Goal: Information Seeking & Learning: Learn about a topic

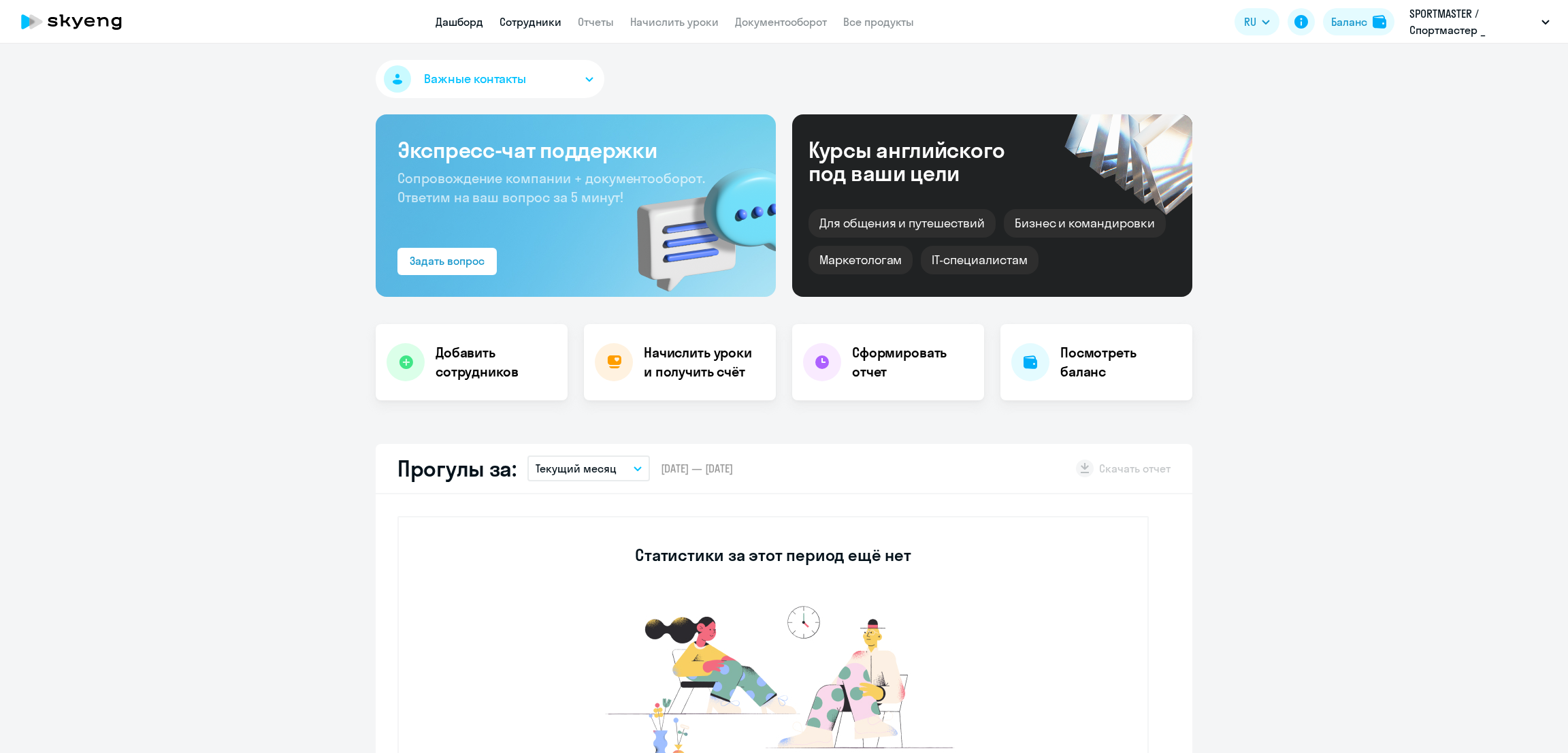
click at [540, 24] on link "Сотрудники" at bounding box center [531, 22] width 62 height 14
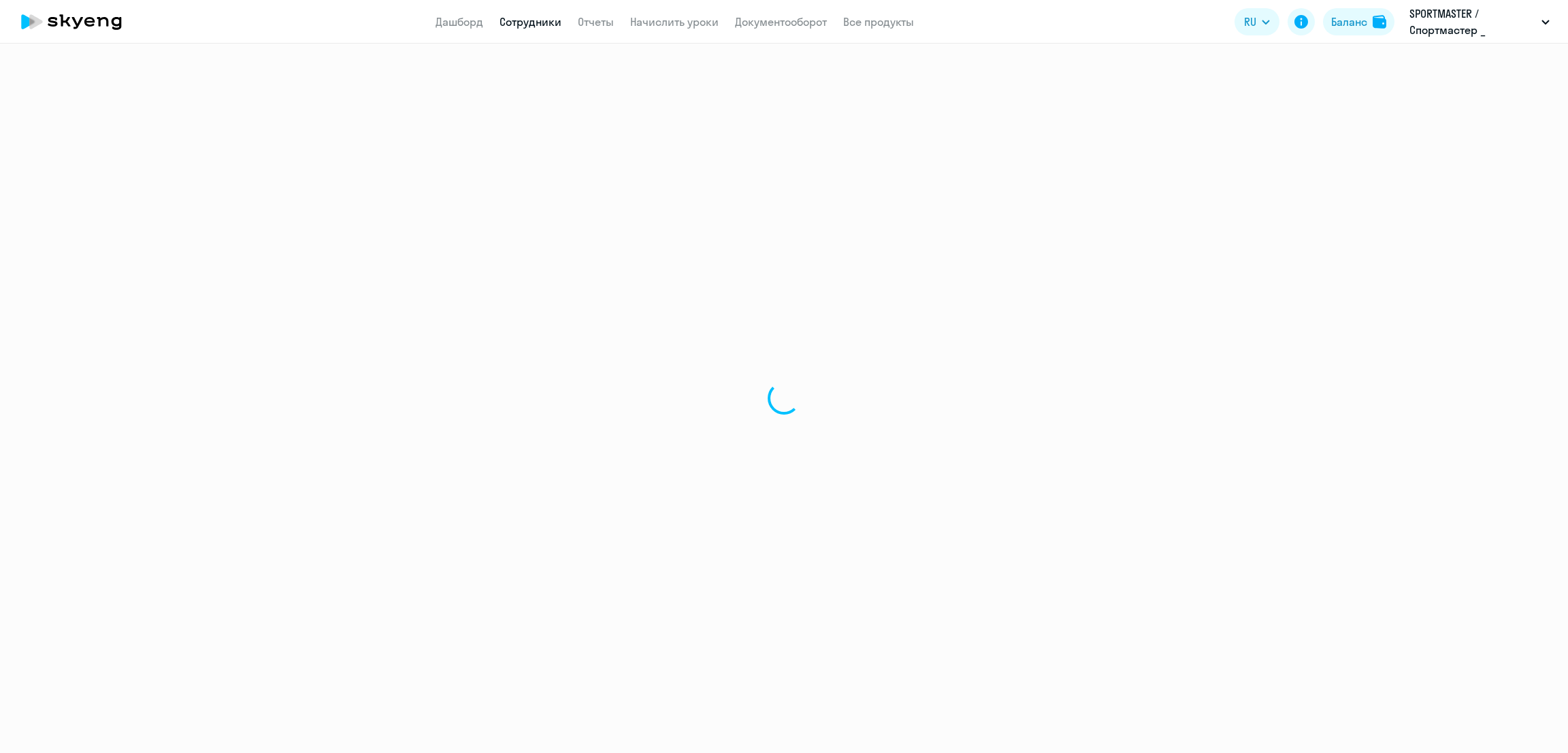
select select "30"
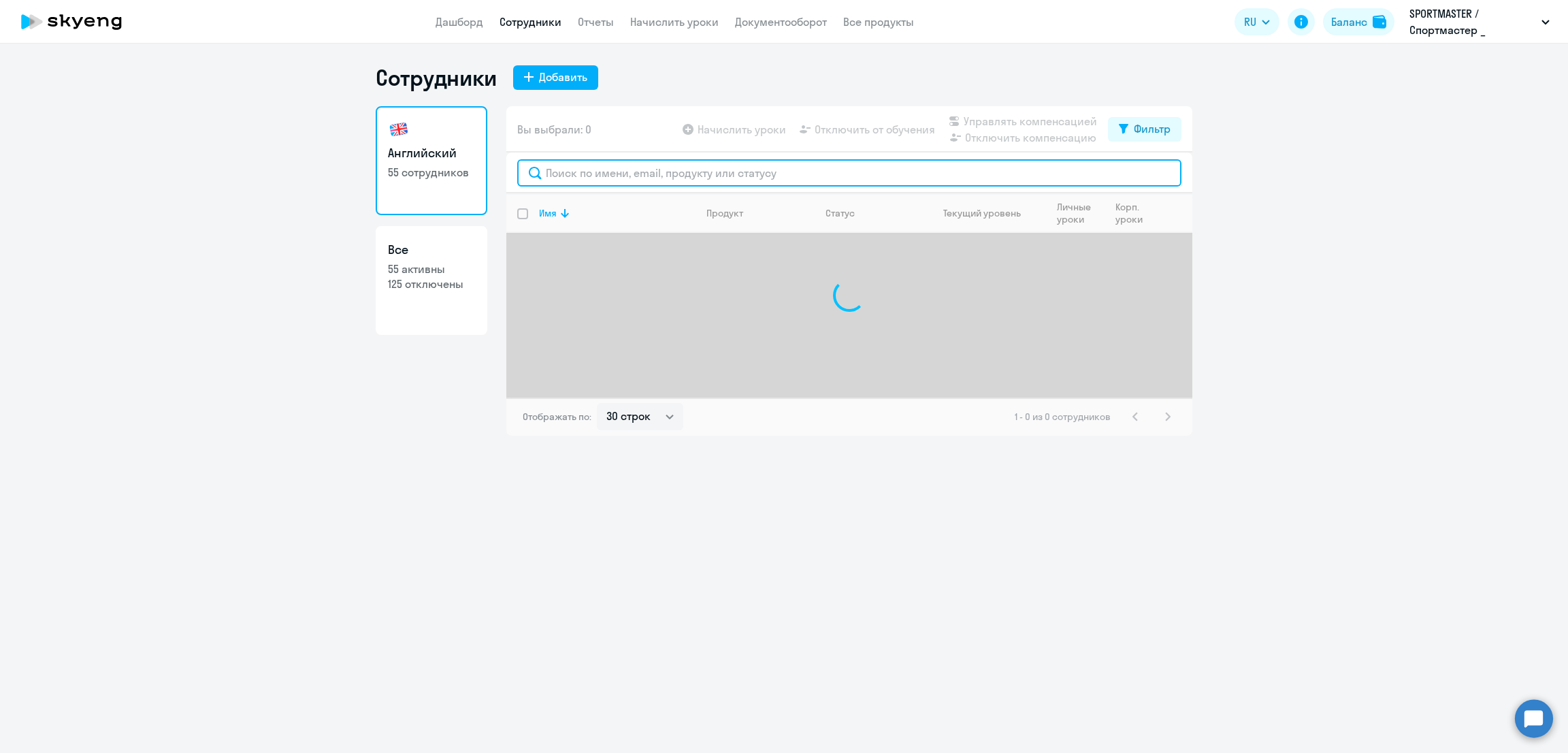
click at [681, 173] on input "text" at bounding box center [849, 173] width 664 height 27
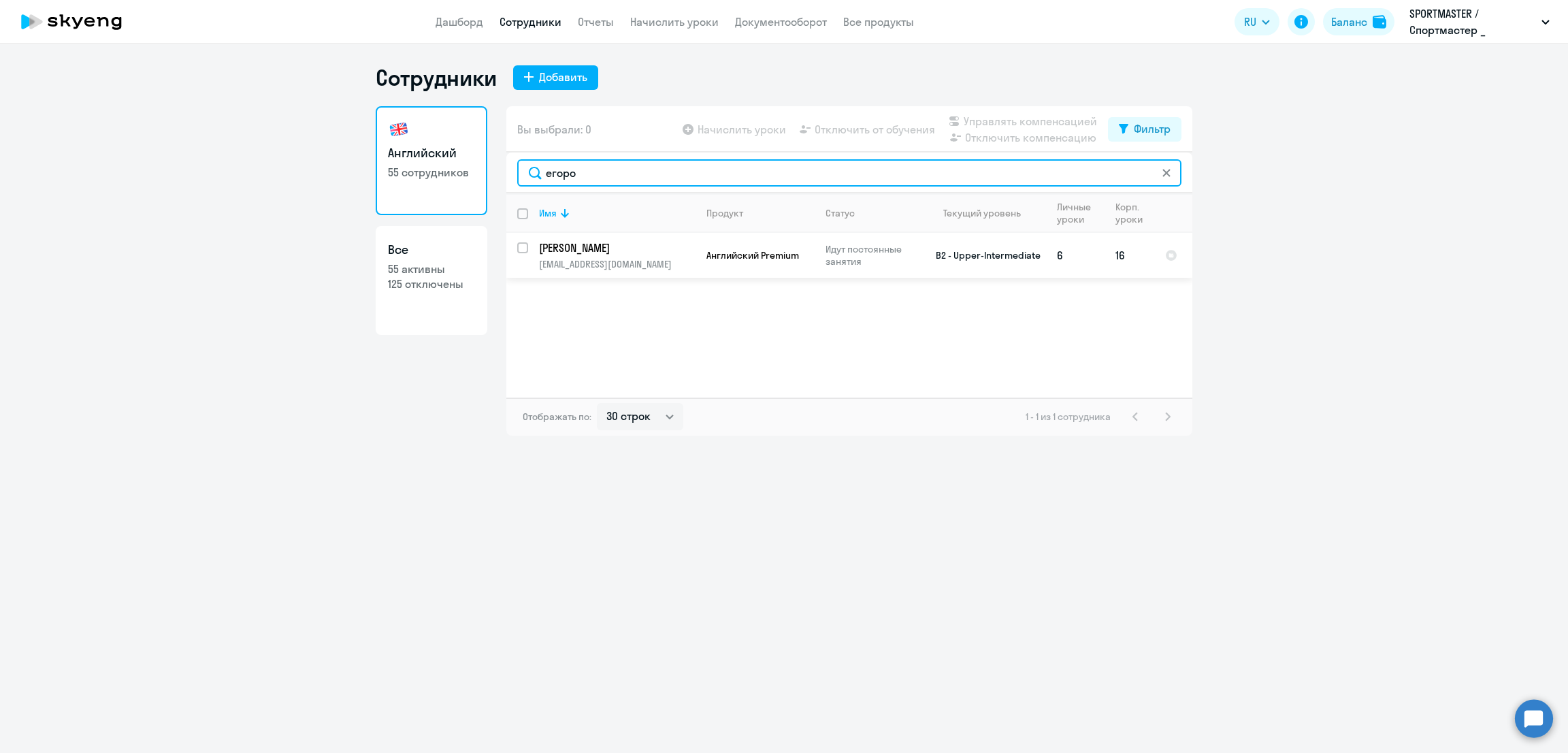
type input "егоро"
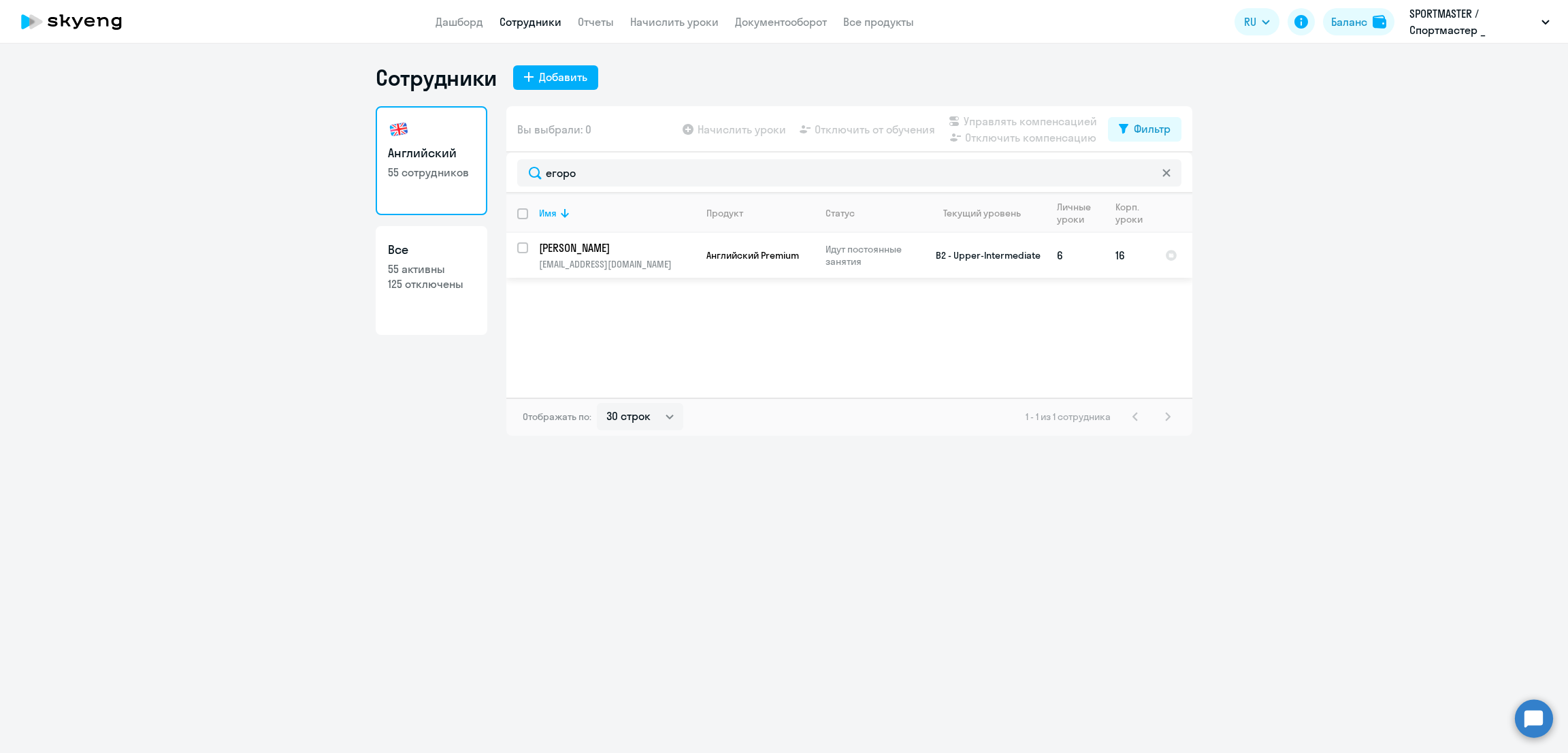
click at [646, 261] on p "[EMAIL_ADDRESS][DOMAIN_NAME]" at bounding box center [617, 264] width 156 height 12
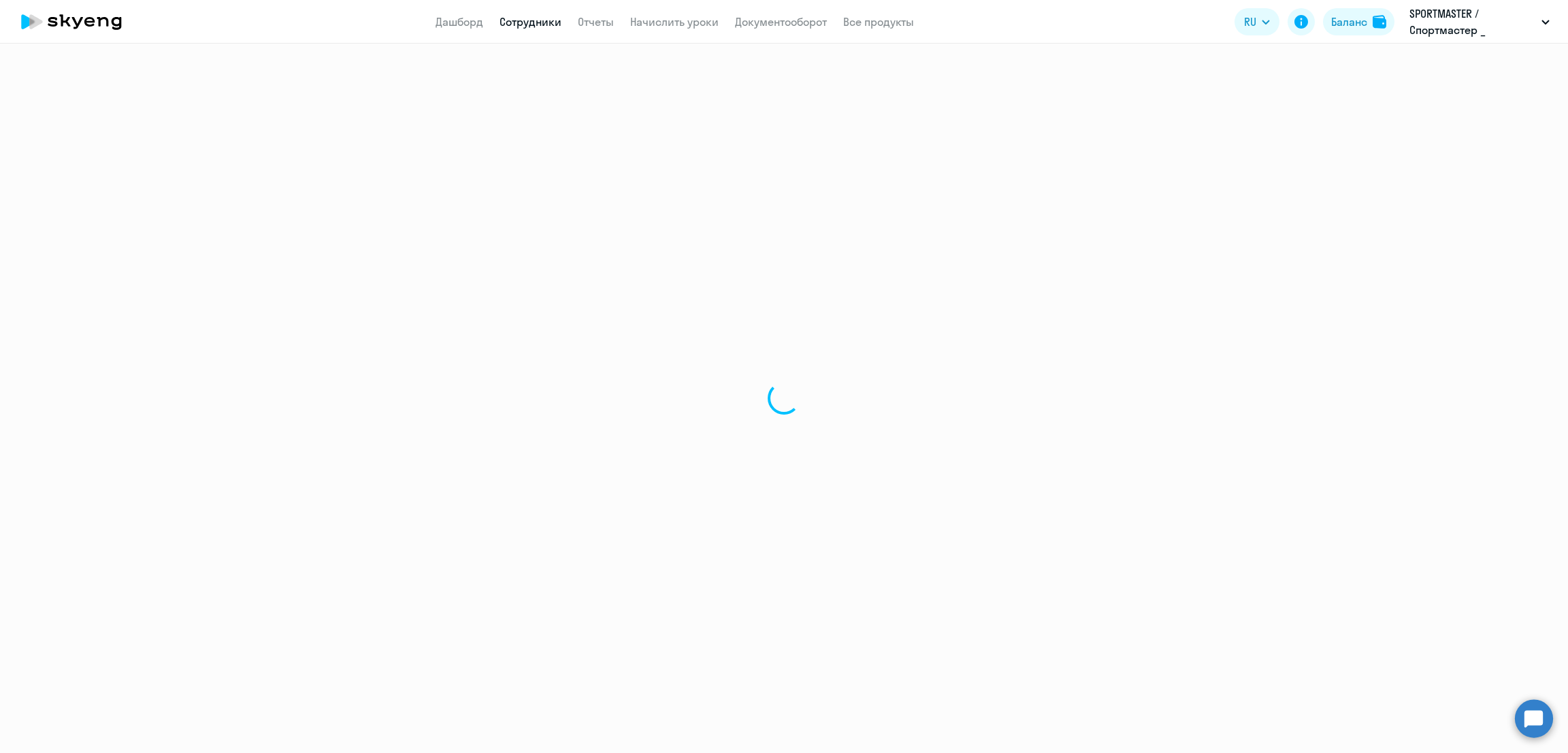
select select "english"
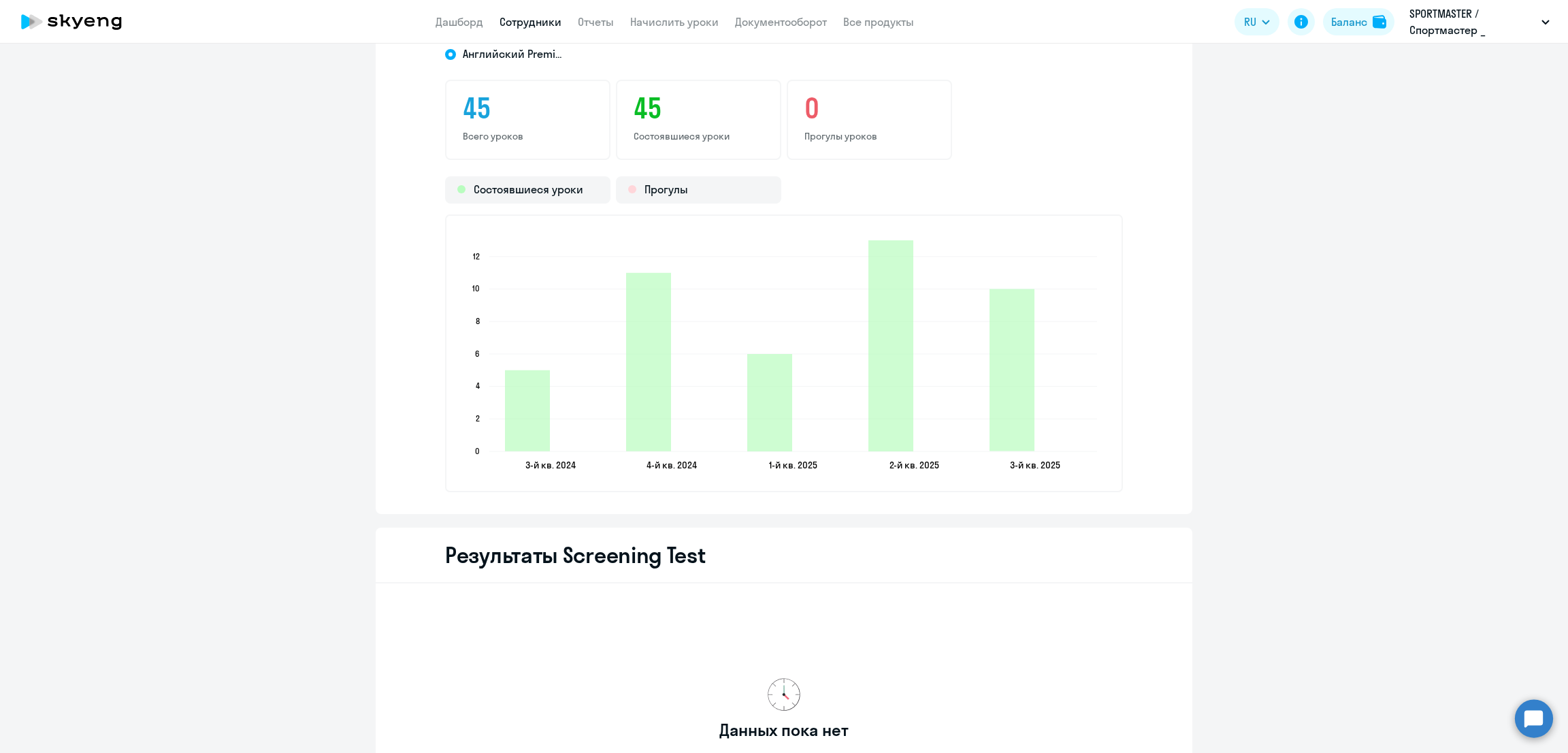
scroll to position [1361, 0]
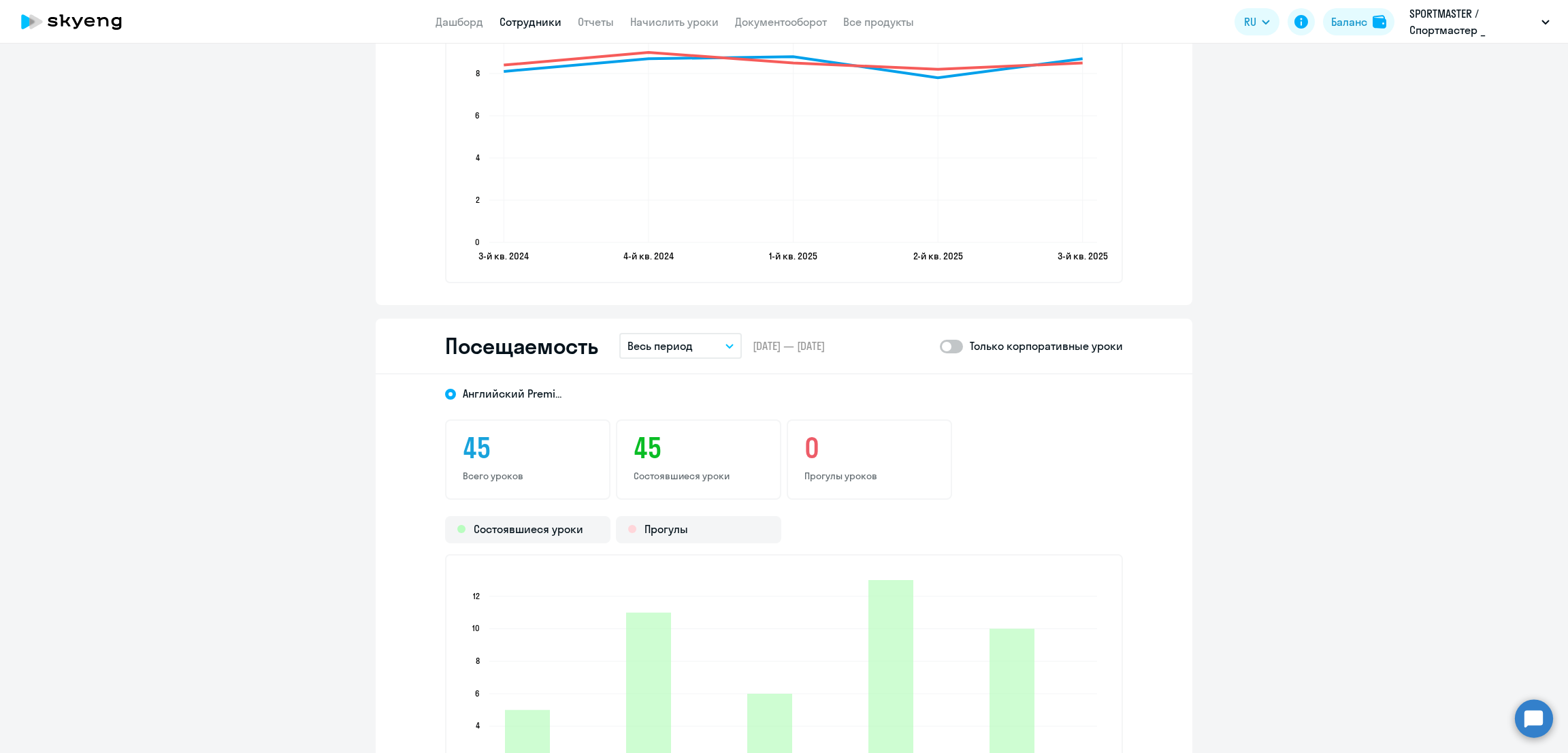
click at [950, 339] on span at bounding box center [951, 346] width 23 height 14
click at [940, 346] on input "checkbox" at bounding box center [939, 346] width 1 height 1
checkbox input "true"
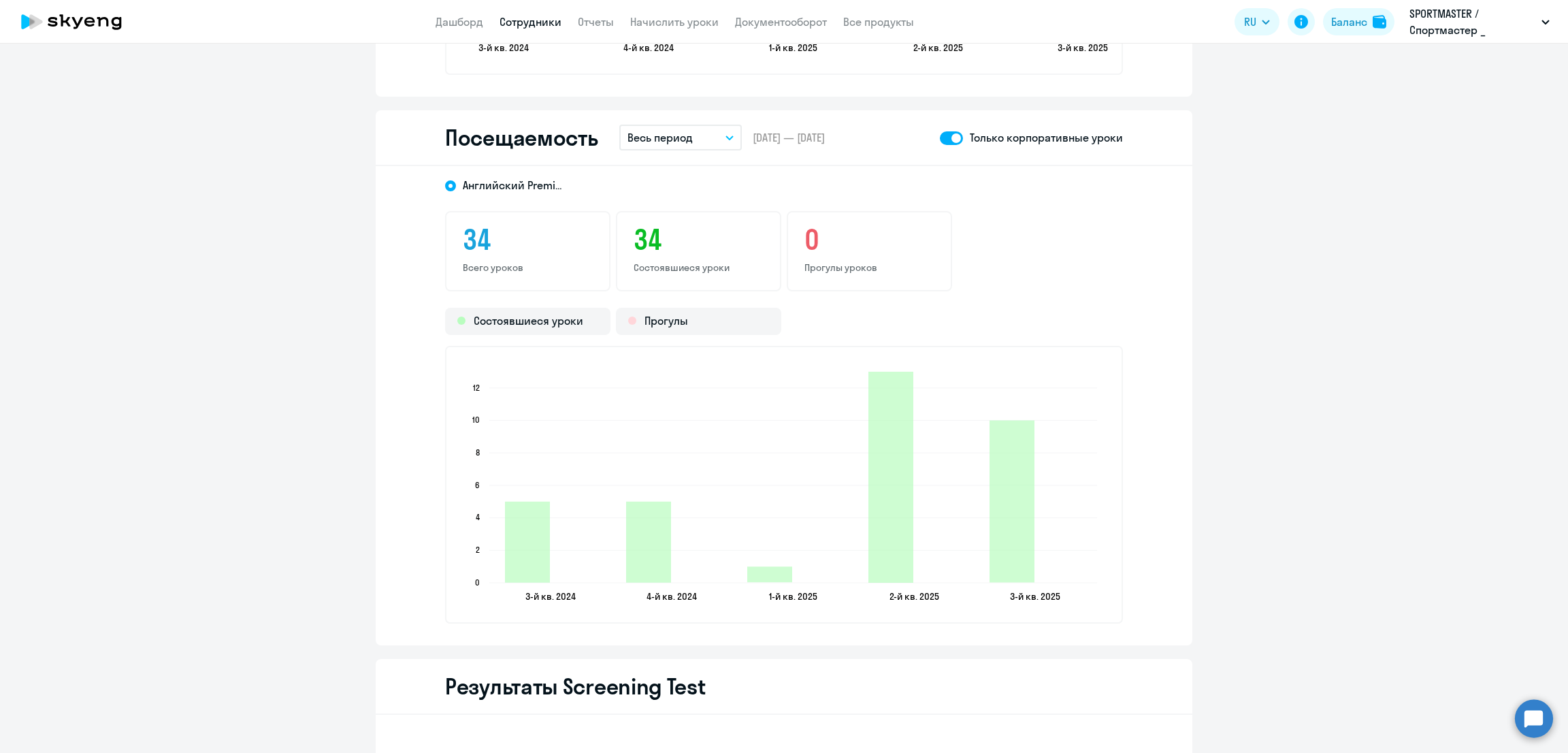
scroll to position [1531, 0]
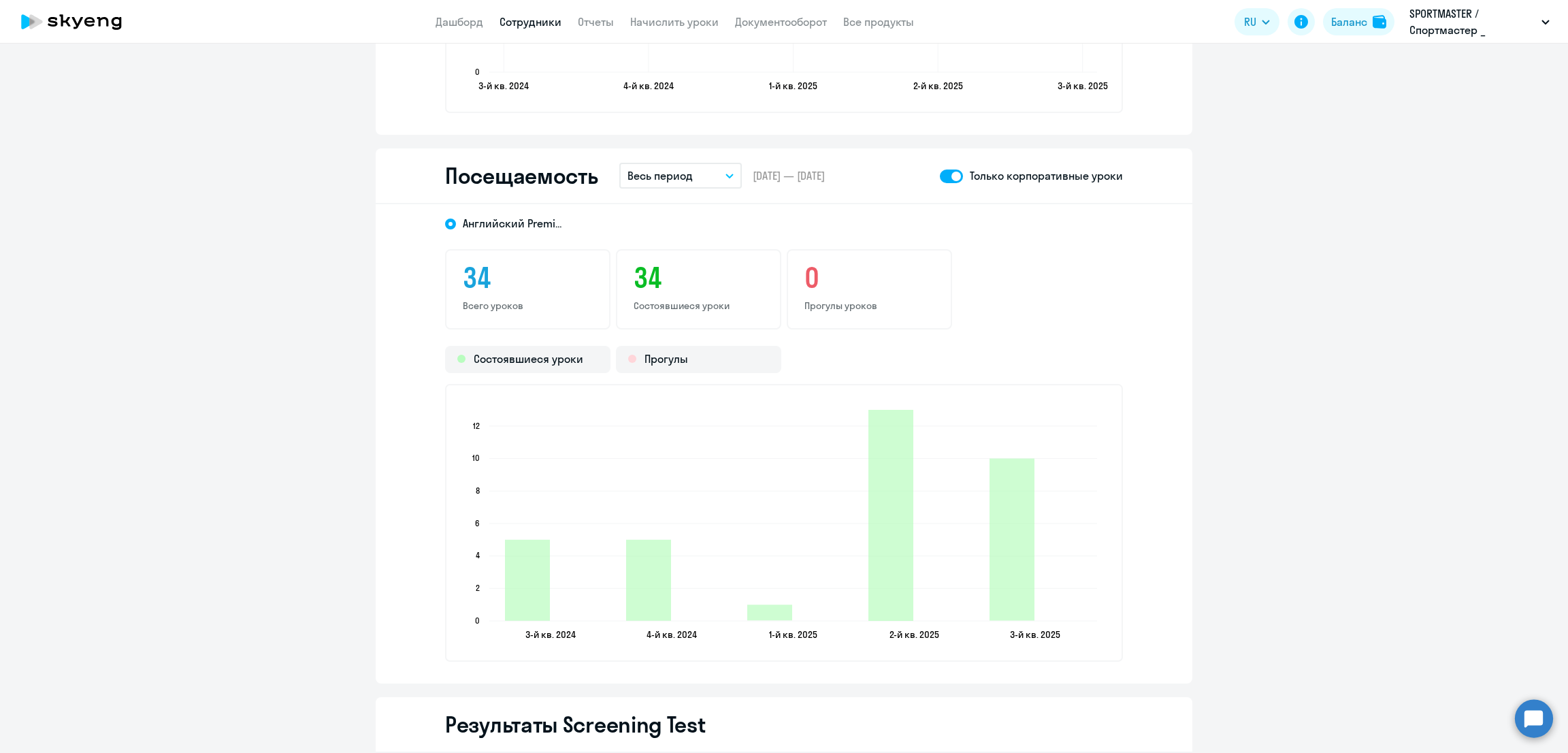
click at [531, 18] on link "Сотрудники" at bounding box center [531, 22] width 62 height 14
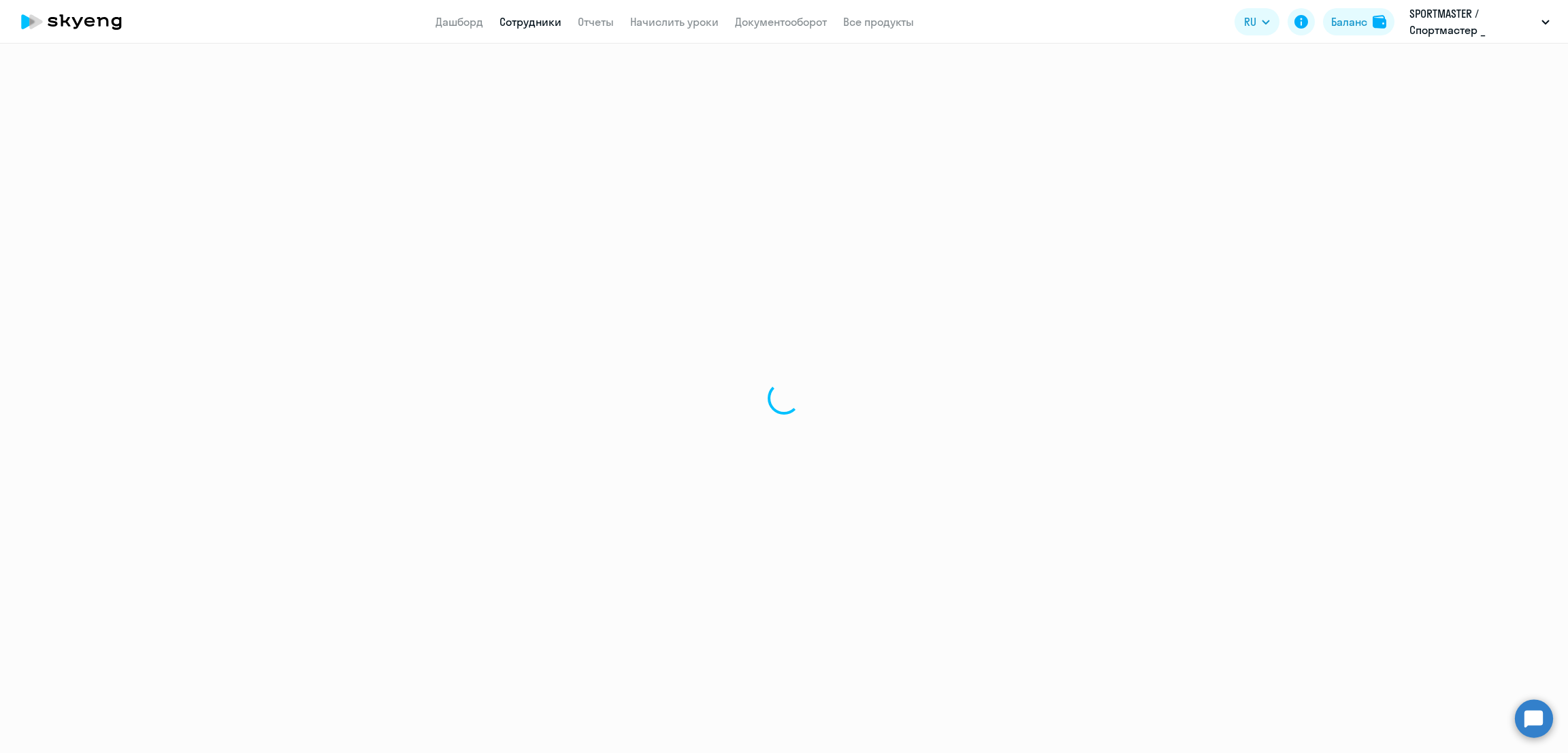
select select "30"
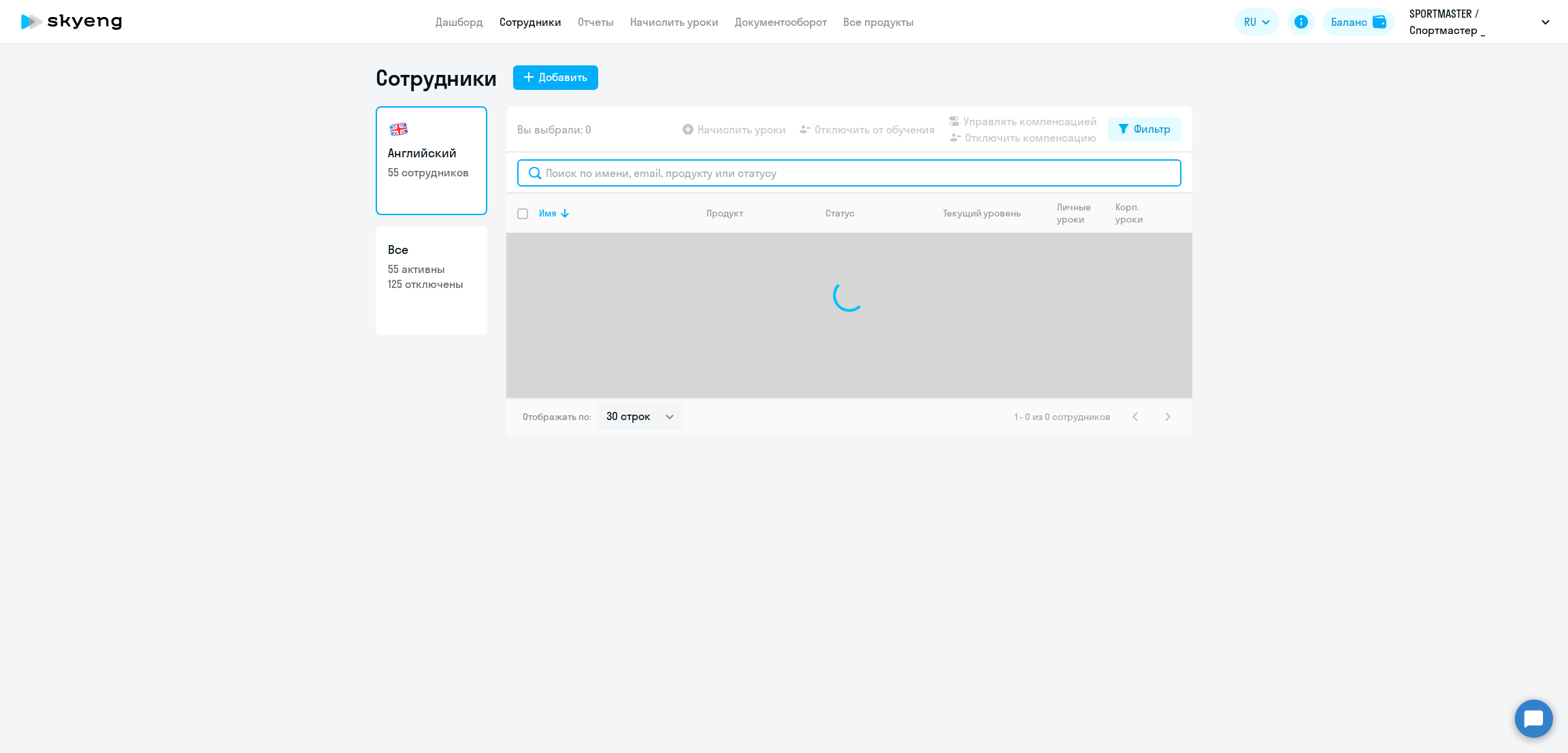
click at [639, 179] on input "text" at bounding box center [849, 173] width 664 height 27
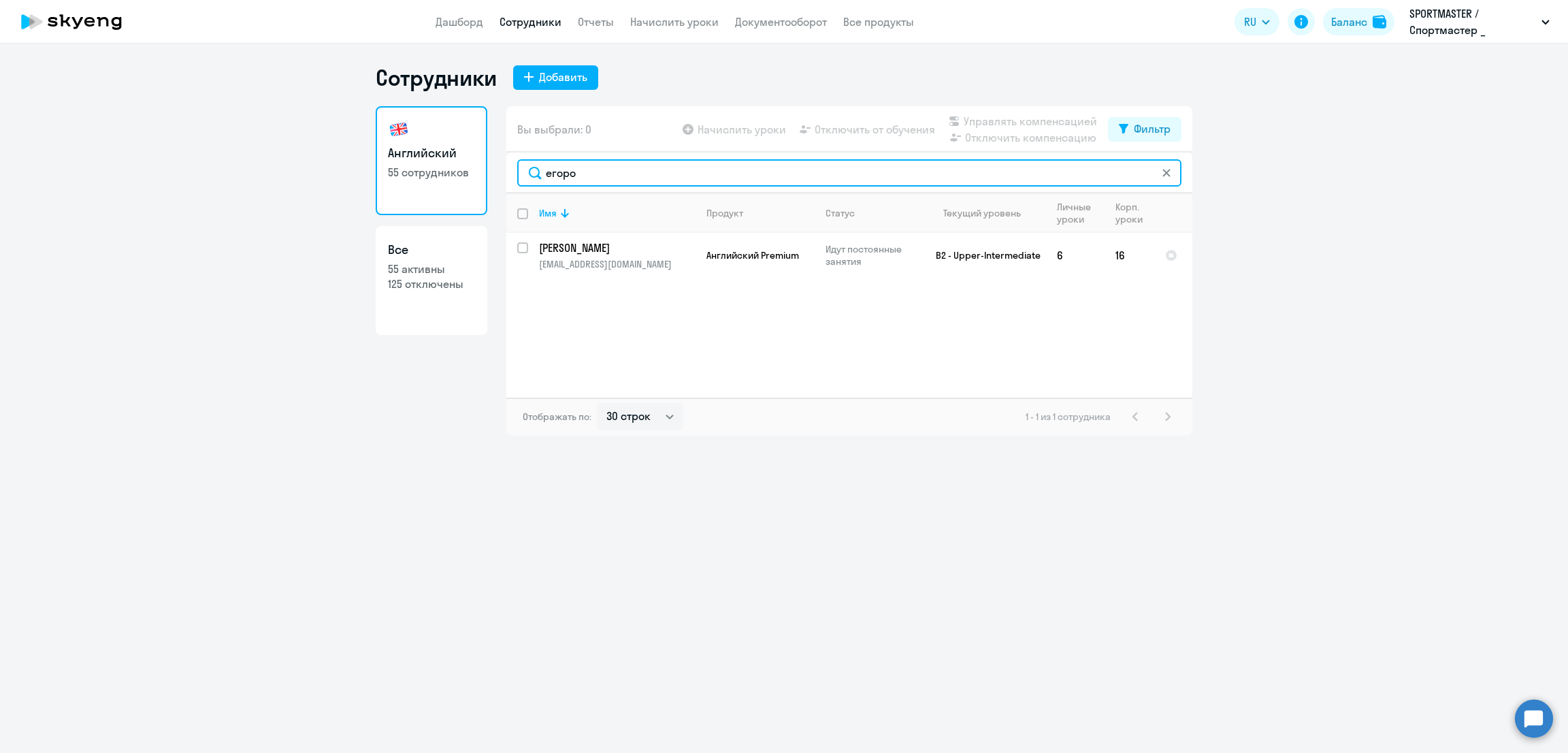
type input "егоро"
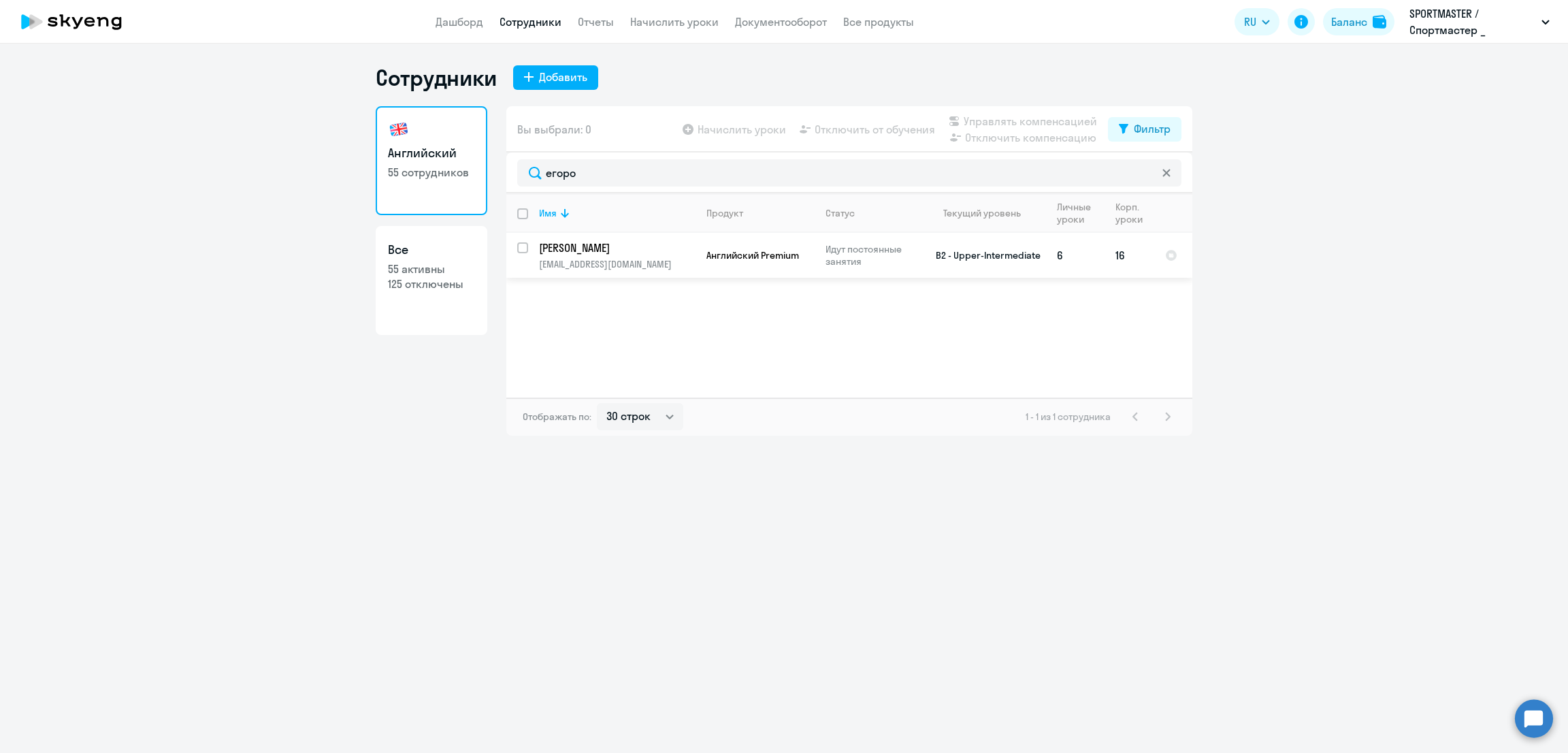
click at [630, 253] on p "[PERSON_NAME]" at bounding box center [615, 248] width 154 height 15
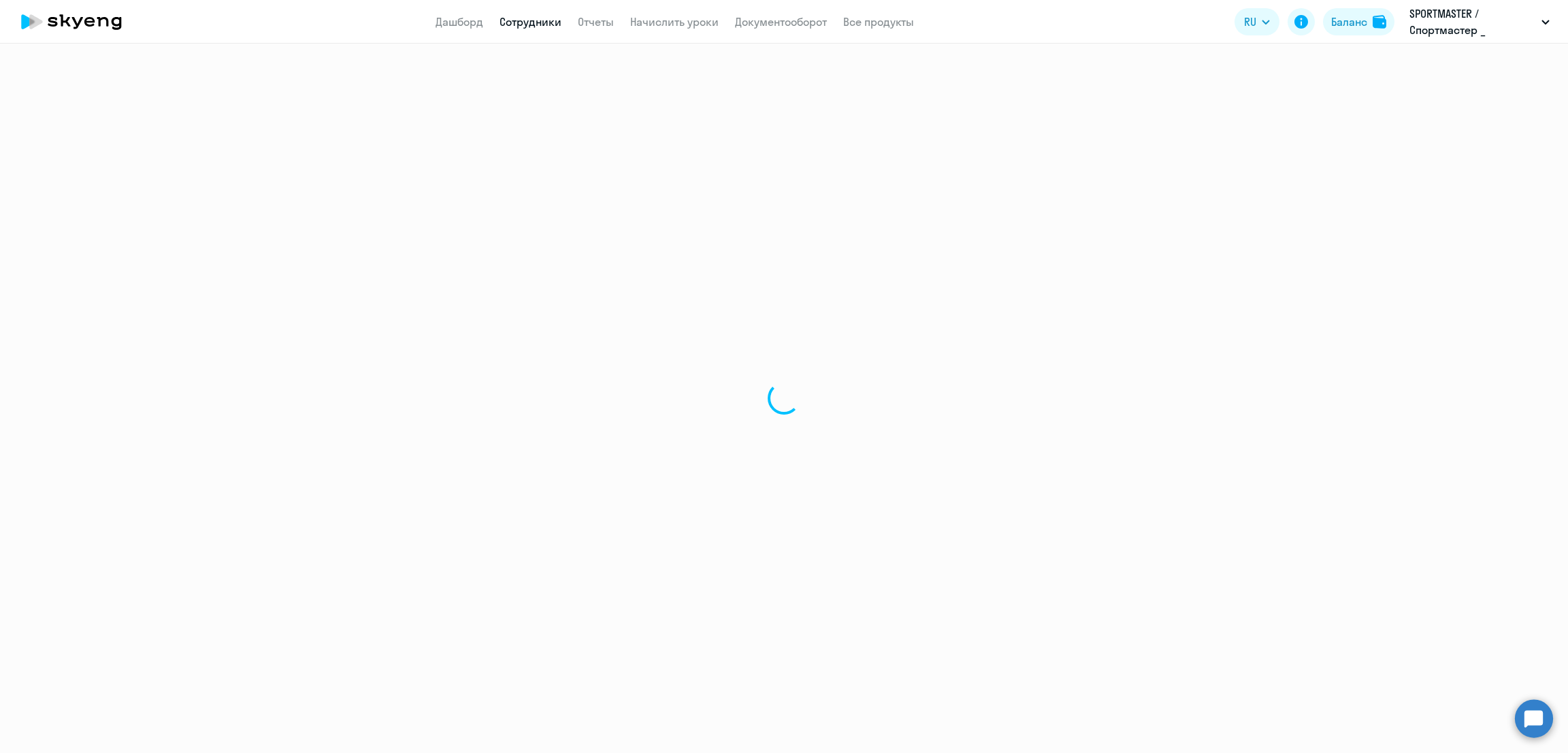
select select "english"
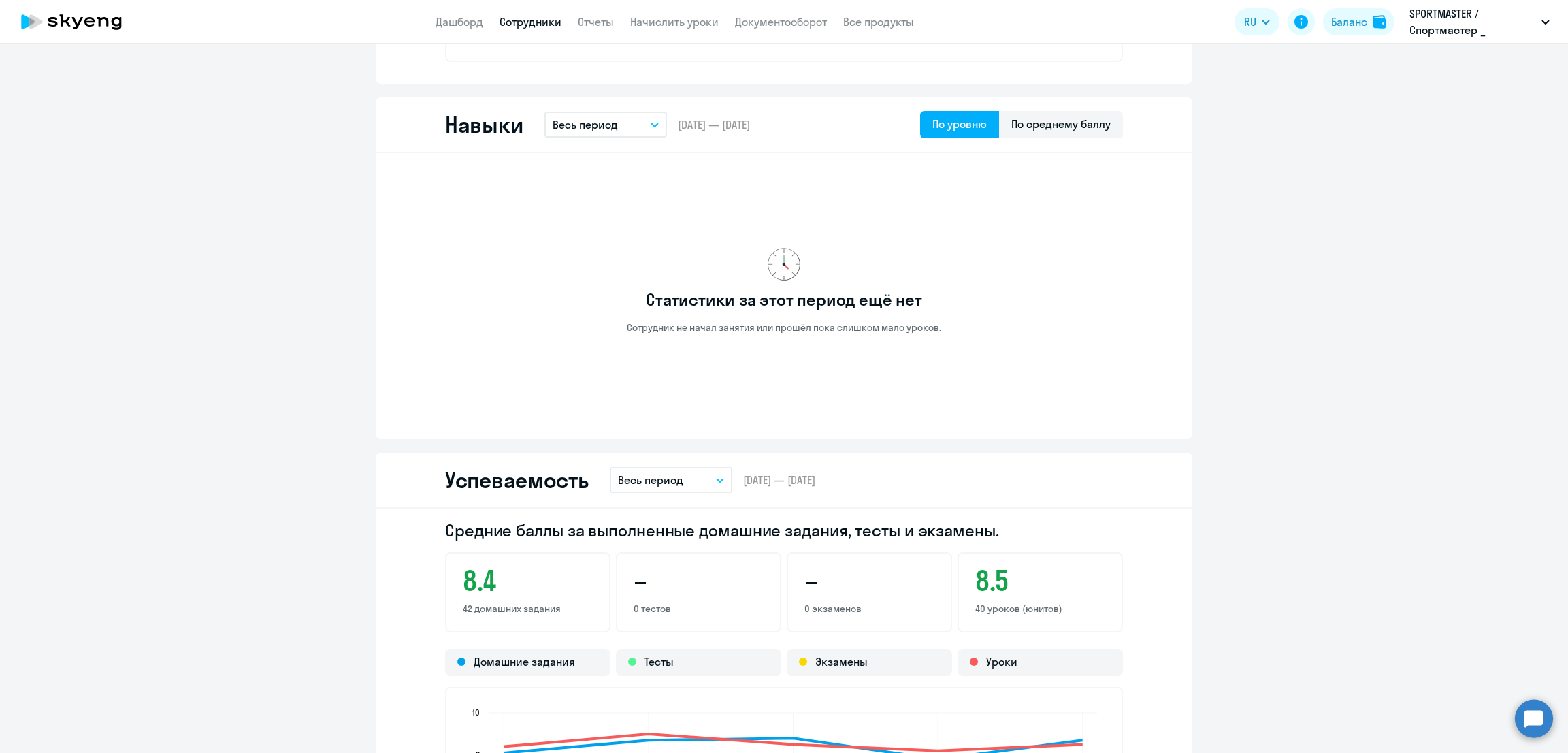
scroll to position [1190, 0]
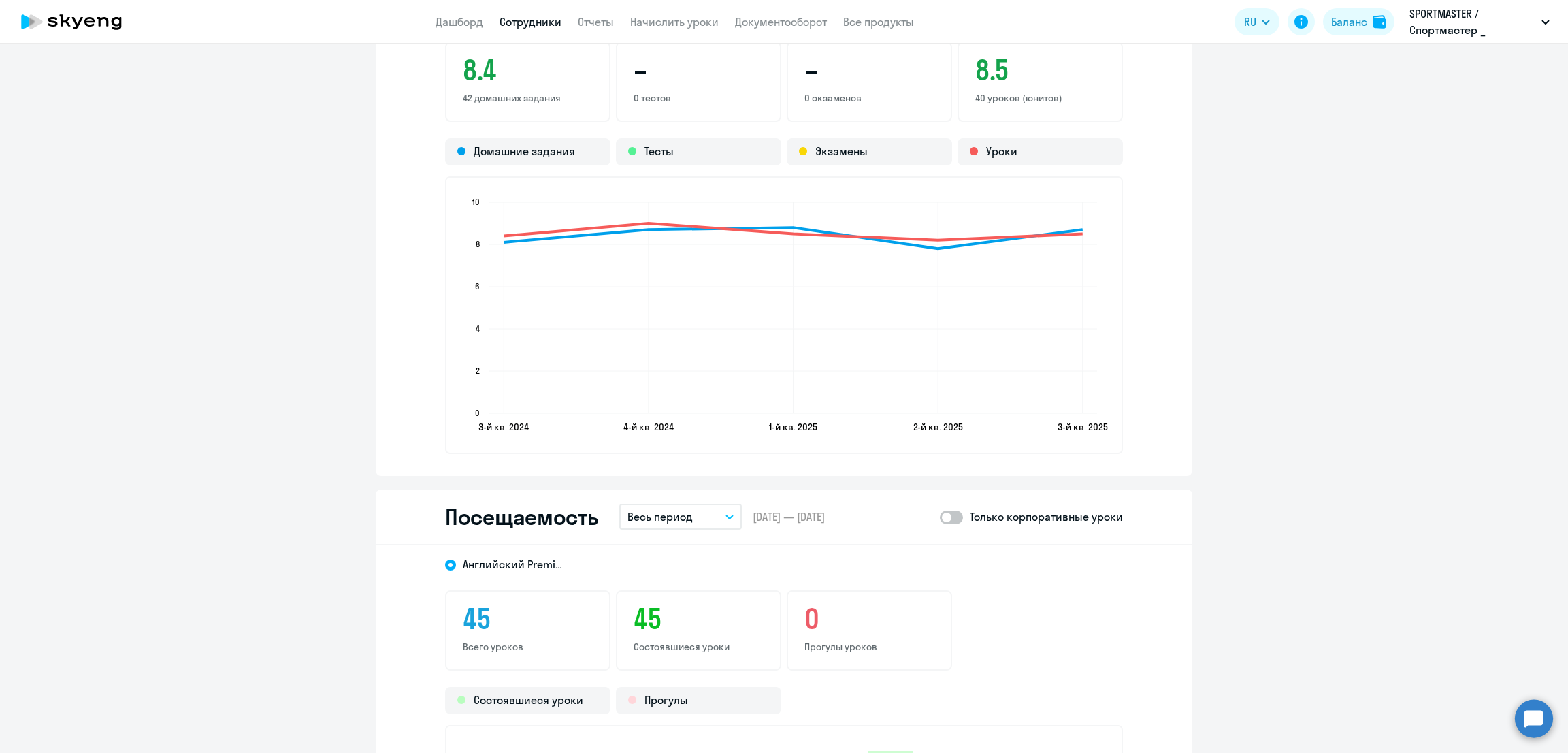
click at [649, 520] on p "Весь период" at bounding box center [661, 516] width 65 height 16
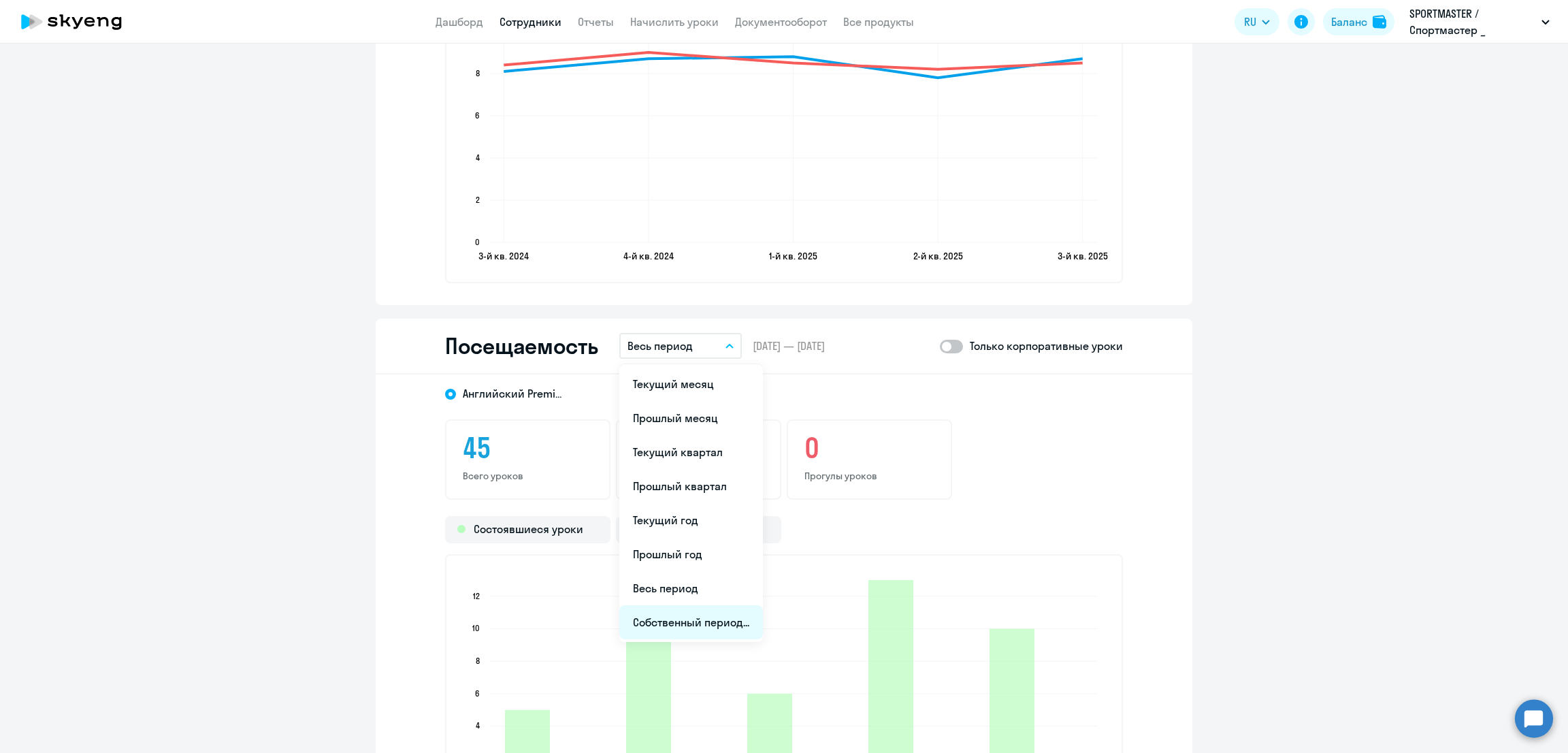
click at [684, 616] on li "Собственный период..." at bounding box center [691, 622] width 143 height 34
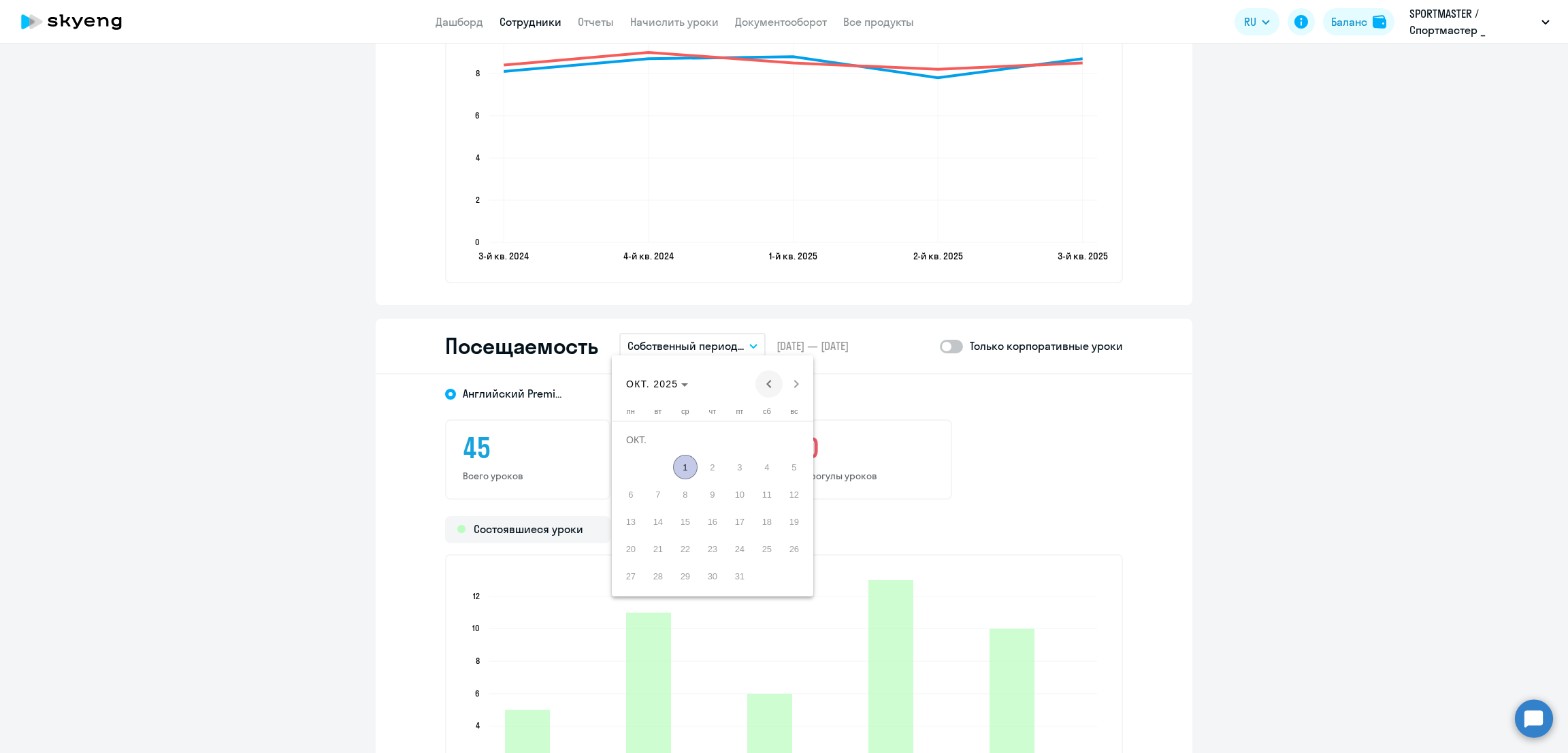
click at [766, 380] on span "Previous month" at bounding box center [769, 384] width 27 height 27
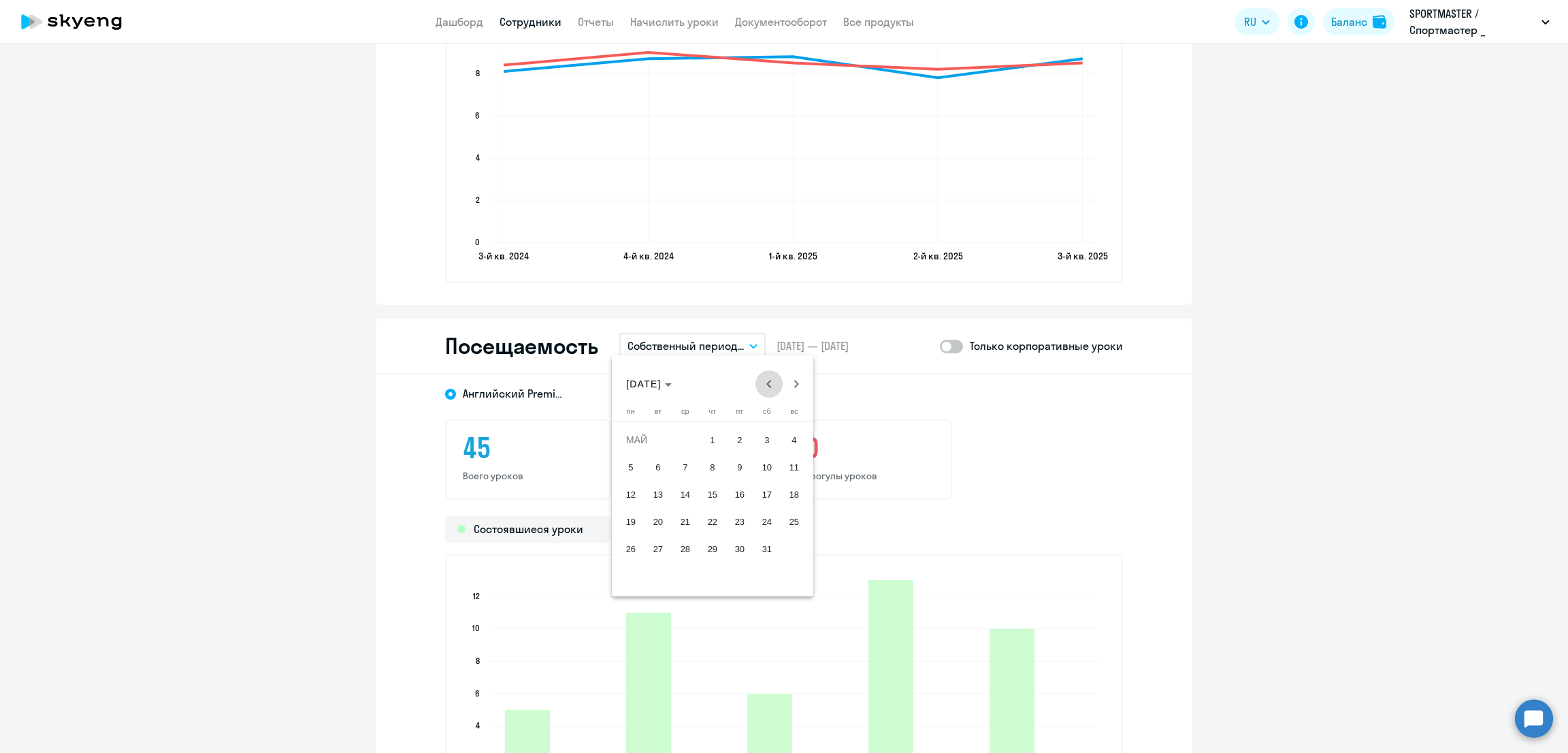
click at [766, 380] on span "Previous month" at bounding box center [769, 384] width 27 height 27
click at [712, 520] on span "20" at bounding box center [712, 521] width 25 height 25
click at [941, 413] on div at bounding box center [784, 376] width 1568 height 753
click at [951, 340] on span at bounding box center [951, 346] width 23 height 14
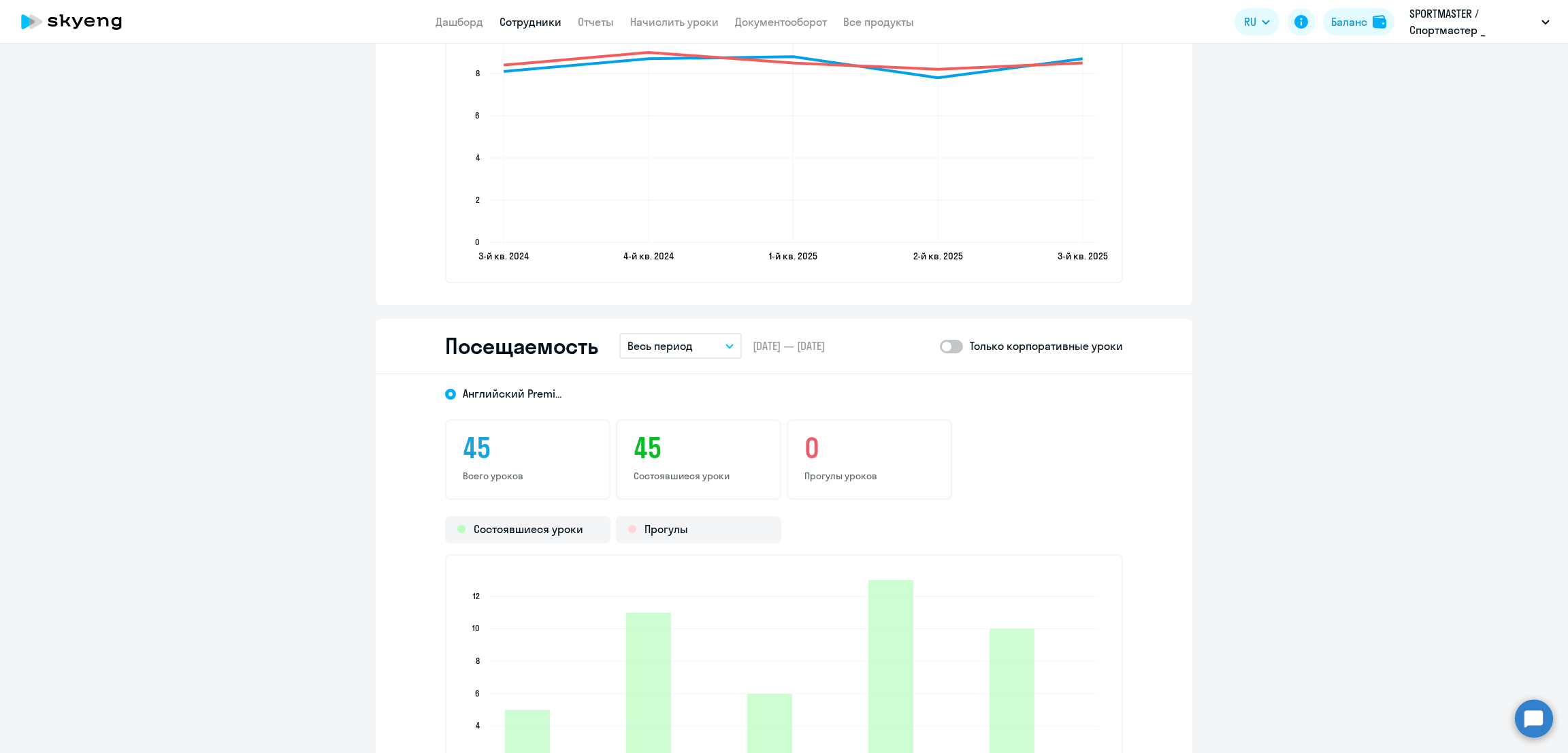
click at [940, 346] on input "checkbox" at bounding box center [939, 346] width 1 height 1
checkbox input "true"
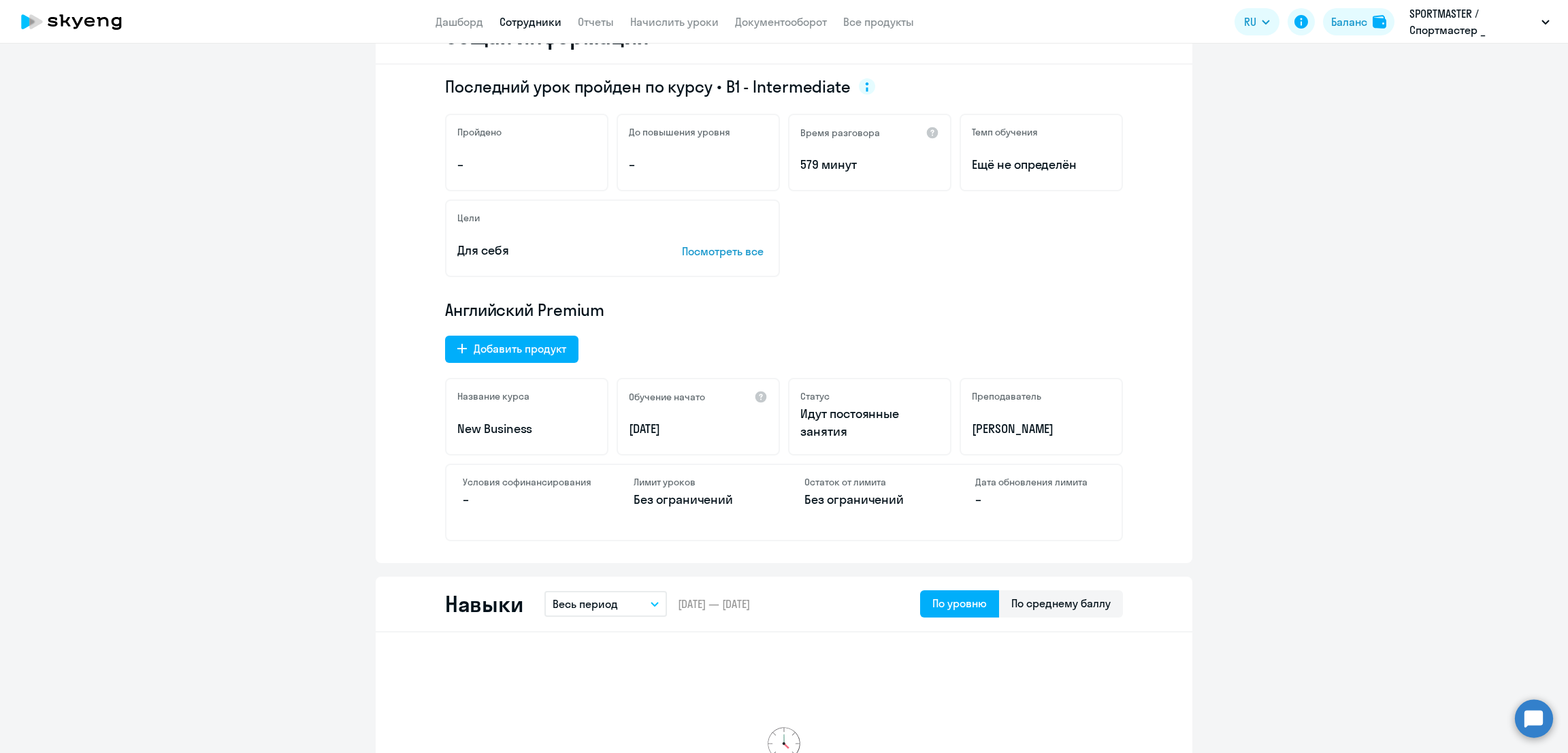
scroll to position [0, 0]
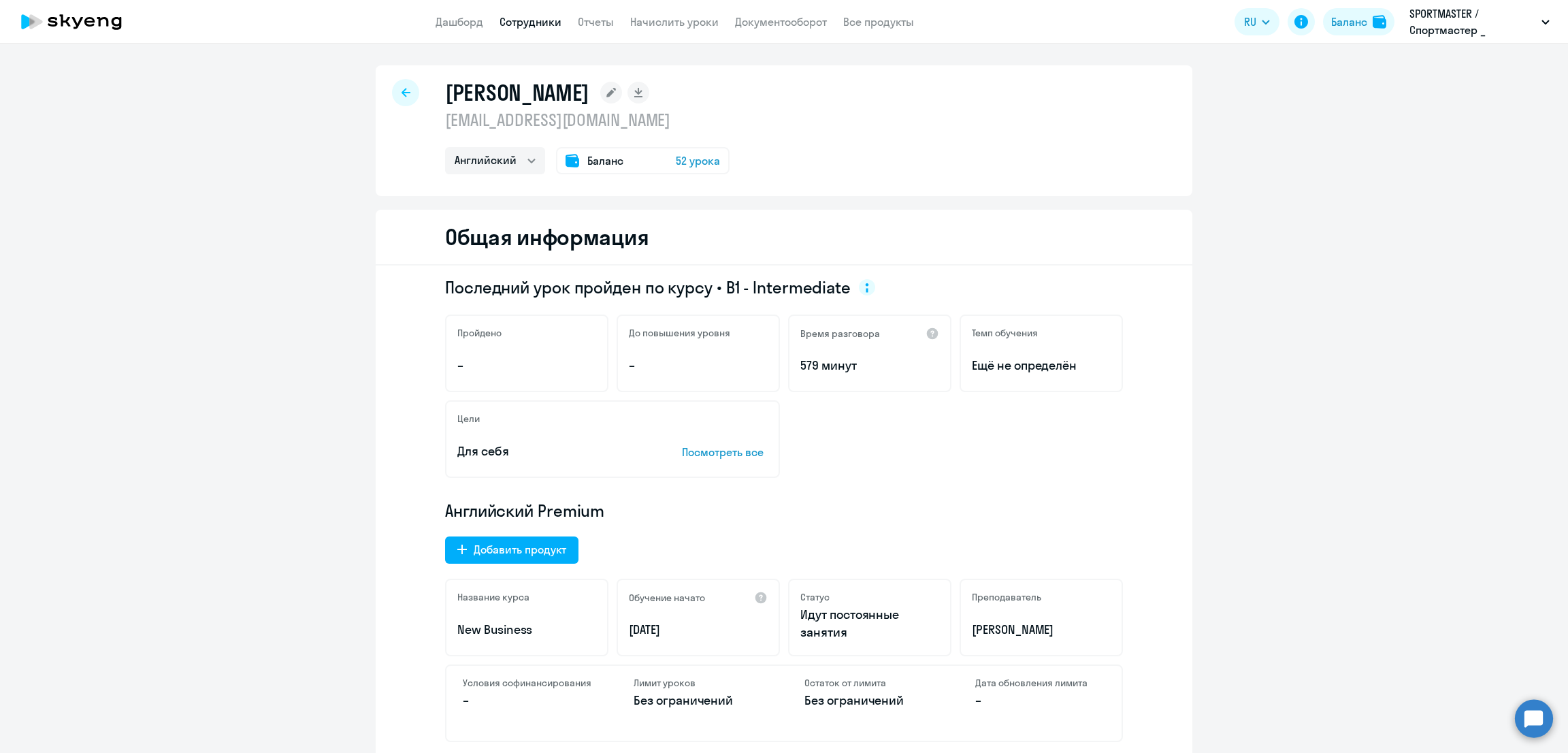
click at [692, 160] on span "52 урока" at bounding box center [698, 160] width 45 height 16
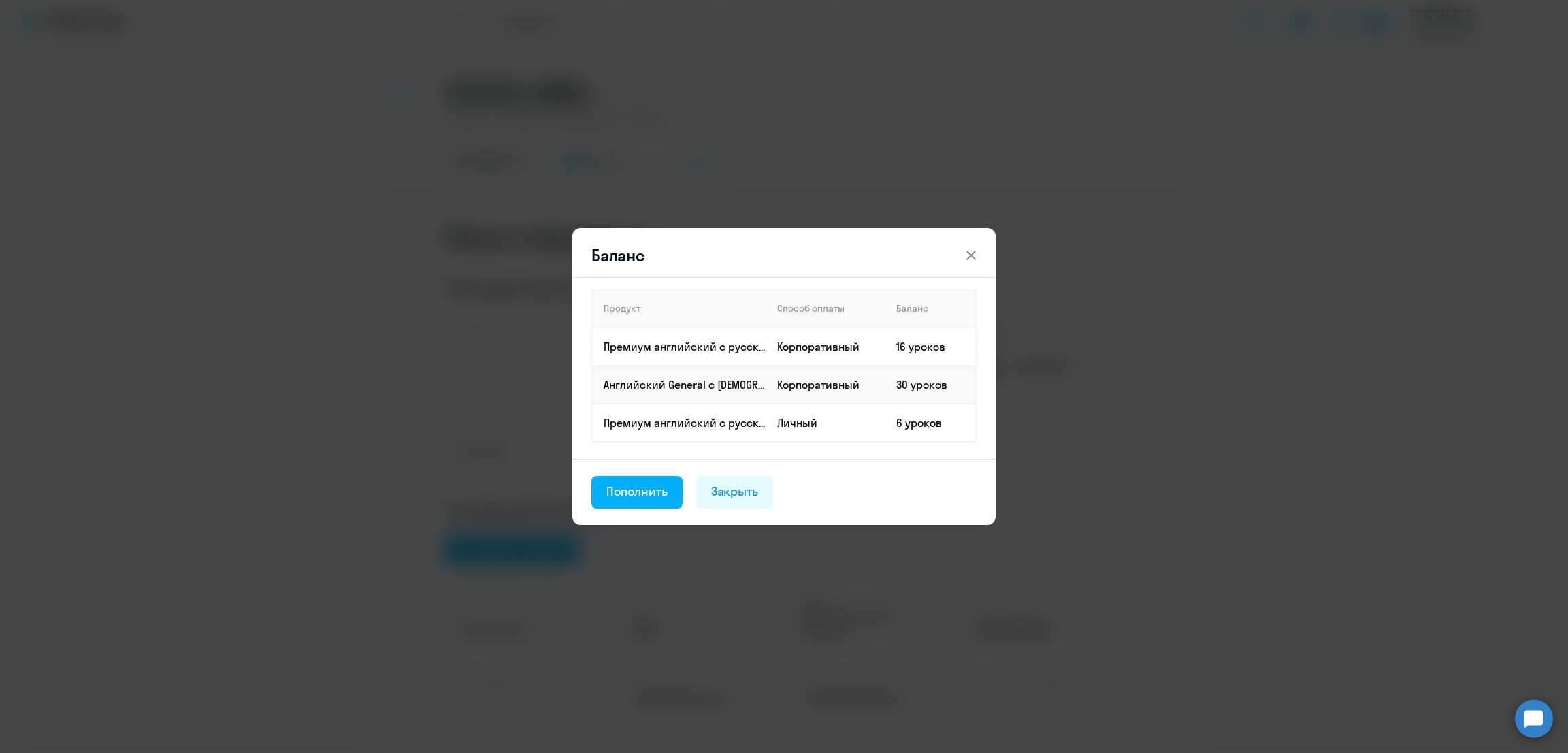
drag, startPoint x: 639, startPoint y: 348, endPoint x: 945, endPoint y: 364, distance: 306.4
click at [945, 364] on tr "Премиум английский с русскоговорящим преподавателем Корпоративный 16 уроков" at bounding box center [784, 347] width 384 height 38
